Goal: Navigation & Orientation: Understand site structure

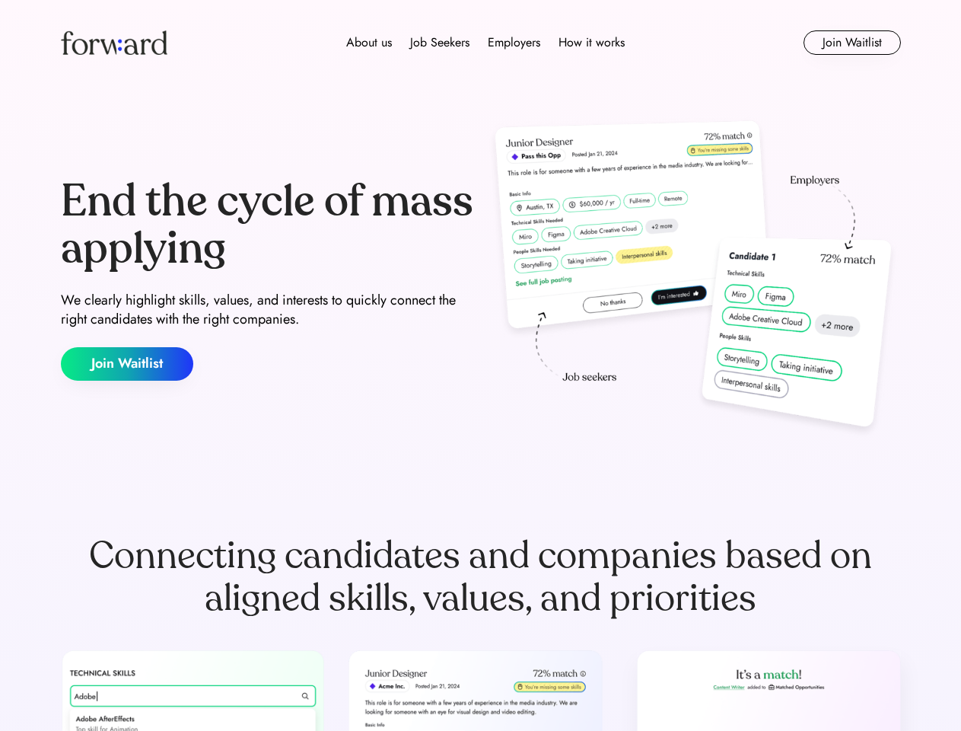
click at [480, 365] on div "End the cycle of mass applying We clearly highlight skills, values, and interes…" at bounding box center [481, 279] width 840 height 327
click at [481, 43] on div "About us Job Seekers Employers How it works" at bounding box center [486, 42] width 600 height 18
click at [114, 43] on img at bounding box center [114, 42] width 107 height 24
click at [486, 43] on div "About us Job Seekers Employers How it works" at bounding box center [486, 42] width 600 height 18
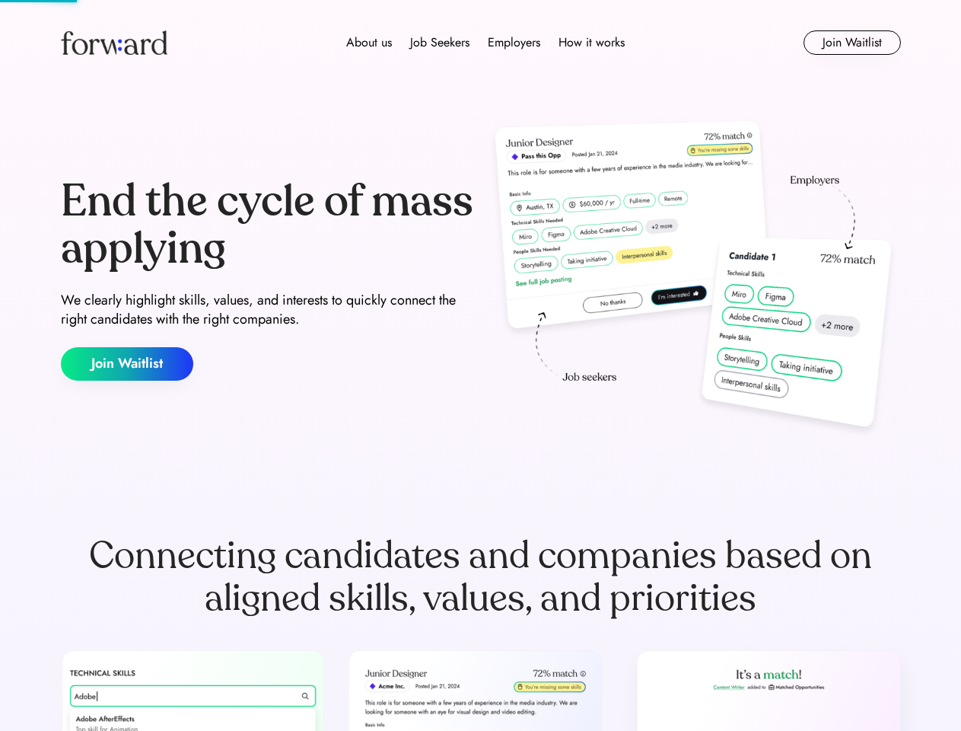
click at [369, 43] on div "About us" at bounding box center [369, 42] width 46 height 18
click at [440, 43] on div "Job Seekers" at bounding box center [439, 42] width 59 height 18
click at [514, 43] on div "Employers" at bounding box center [514, 42] width 53 height 18
